Goal: Task Accomplishment & Management: Manage account settings

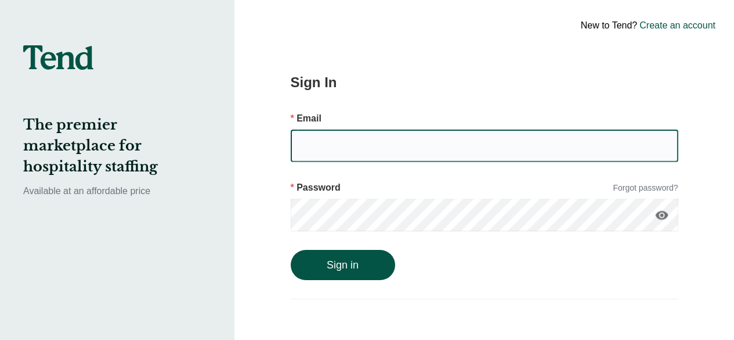
click at [341, 152] on input "email" at bounding box center [485, 145] width 388 height 33
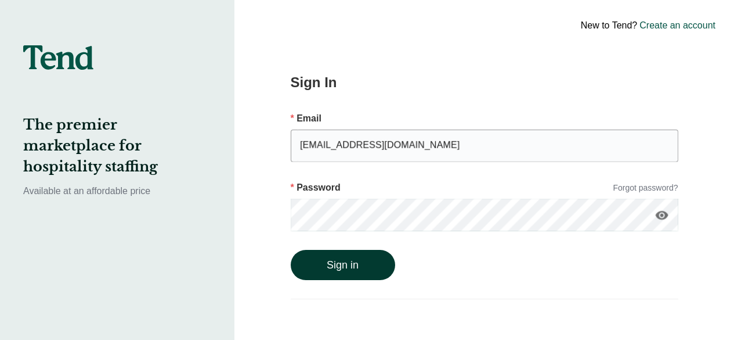
click at [330, 270] on button "Sign in" at bounding box center [343, 265] width 104 height 30
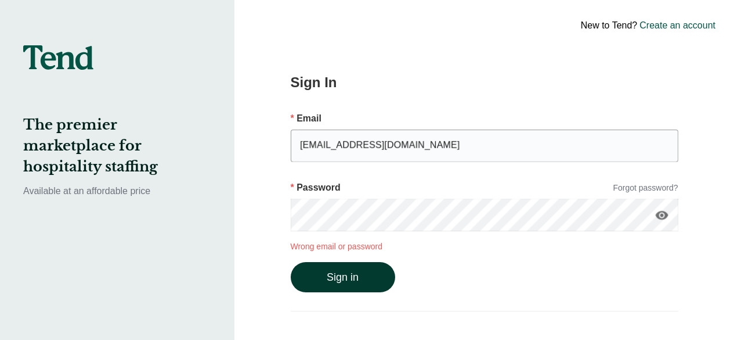
click at [345, 275] on button "Sign in" at bounding box center [343, 277] width 104 height 30
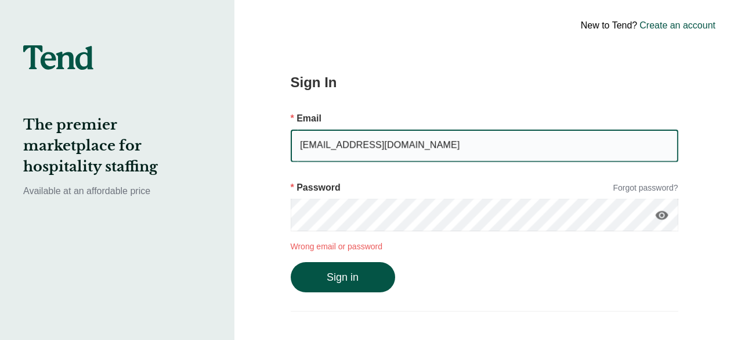
drag, startPoint x: 402, startPoint y: 151, endPoint x: 289, endPoint y: 143, distance: 113.4
click at [289, 143] on div "Sign In Email [EMAIL_ADDRESS][DOMAIN_NAME] Password Forgot password? visibility…" at bounding box center [485, 180] width 476 height 360
click at [353, 275] on button "Sign in" at bounding box center [343, 277] width 104 height 30
click at [347, 146] on input "[EMAIL_ADDRESS][DOMAIN_NAME]" at bounding box center [485, 145] width 388 height 33
type input "[EMAIL_ADDRESS][DOMAIN_NAME]"
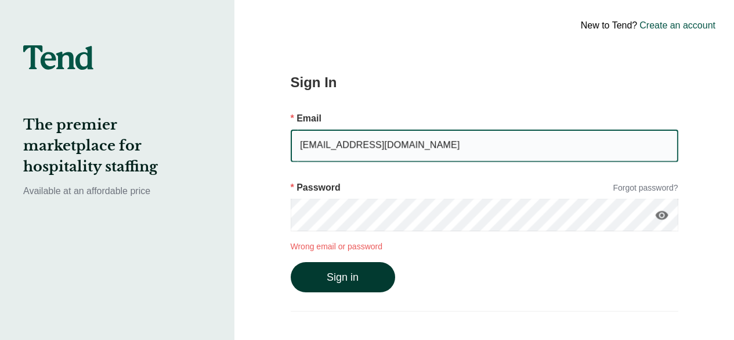
click at [358, 280] on button "Sign in" at bounding box center [343, 277] width 104 height 30
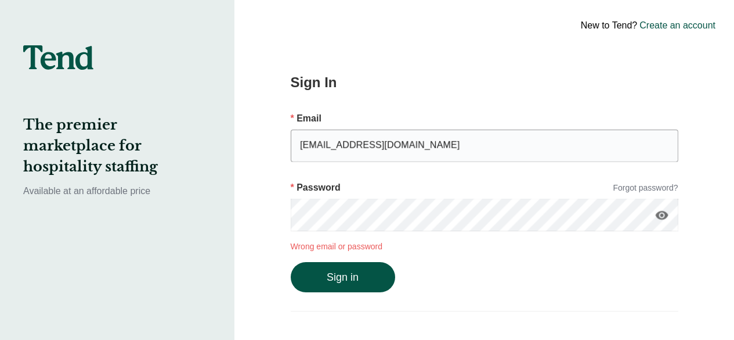
click at [528, 57] on div "Sign In Email [EMAIL_ADDRESS][DOMAIN_NAME] Password Forgot password? visibility…" at bounding box center [485, 180] width 476 height 360
